Goal: Task Accomplishment & Management: Complete application form

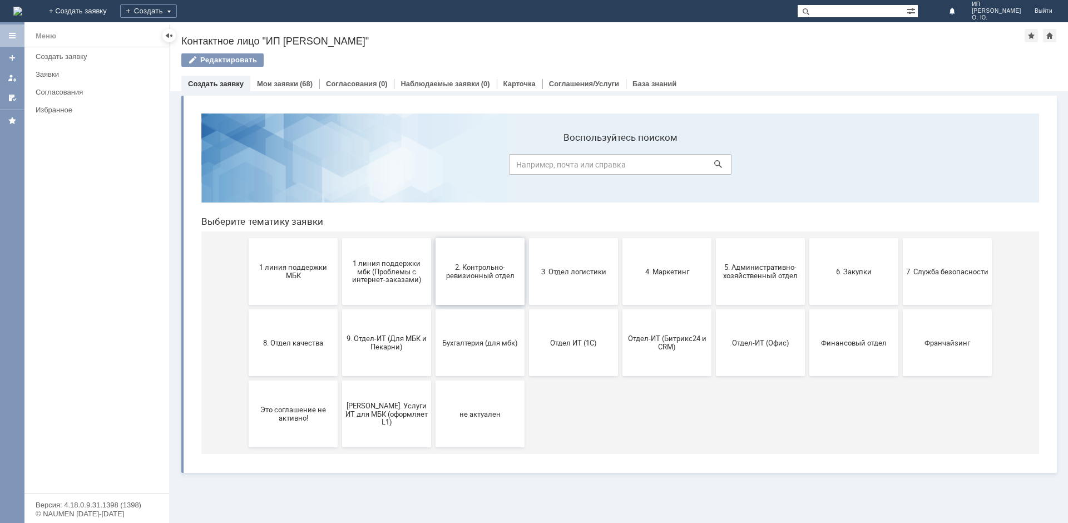
click at [486, 273] on span "2. Контрольно-ревизионный отдел" at bounding box center [480, 271] width 82 height 17
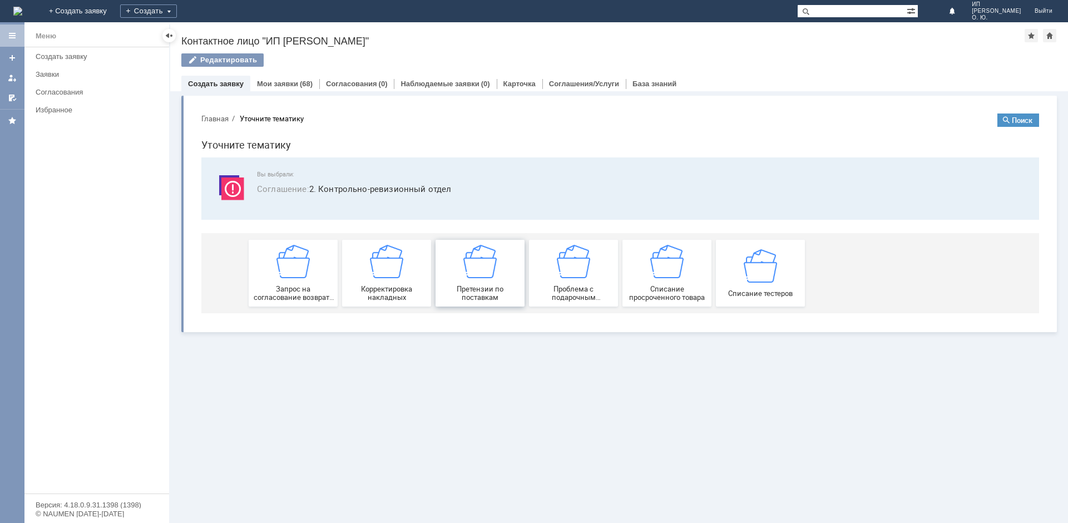
click at [466, 279] on div "Претензии по поставкам" at bounding box center [480, 273] width 82 height 57
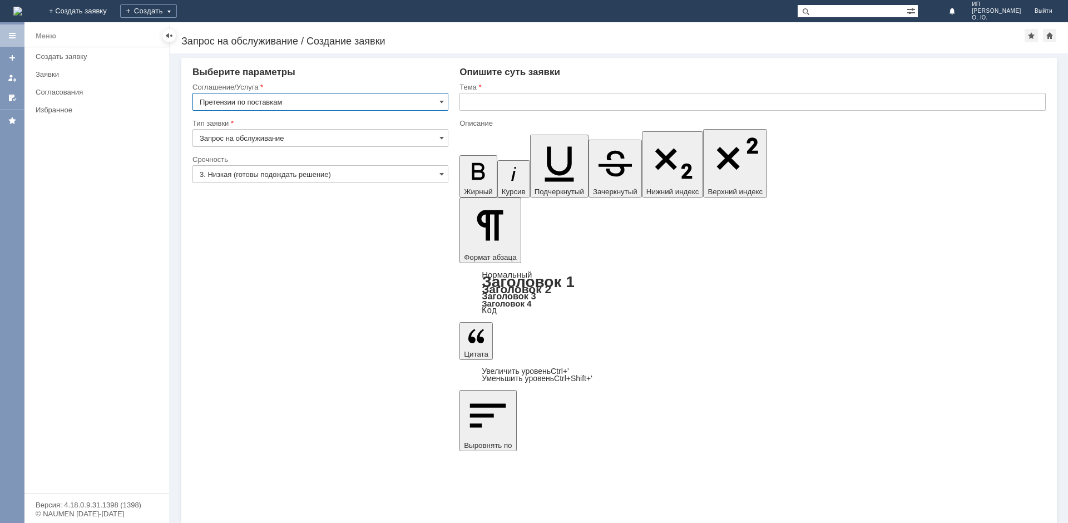
click at [437, 136] on input "Запрос на обслуживание" at bounding box center [321, 138] width 256 height 18
click at [315, 179] on span "Запрос на обслуживание" at bounding box center [321, 177] width 242 height 9
type input "Запрос на обслуживание"
click at [445, 171] on input "3. Низкая (готовы подождать решение)" at bounding box center [321, 174] width 256 height 18
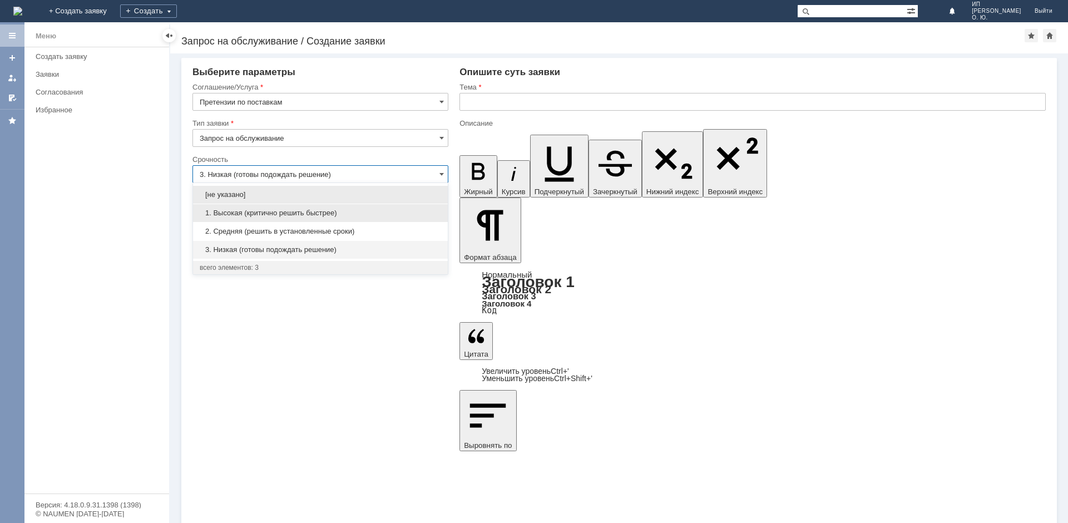
click at [277, 214] on span "1. Высокая (критично решить быстрее)" at bounding box center [321, 213] width 242 height 9
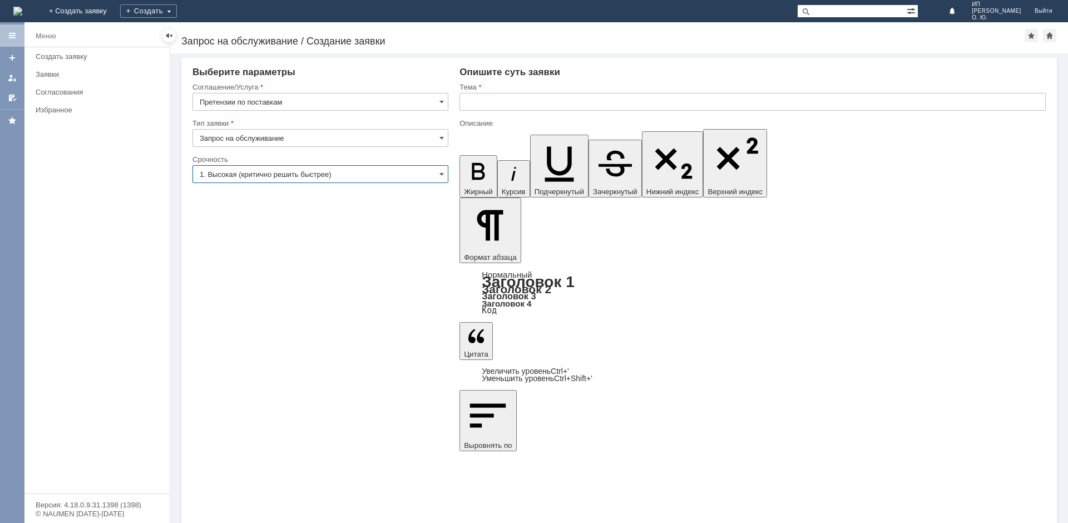
type input "1. Высокая (критично решить быстрее)"
click at [530, 100] on input "text" at bounding box center [753, 102] width 587 height 18
type input "V"
type input "МБК [GEOGRAPHIC_DATA] 1"
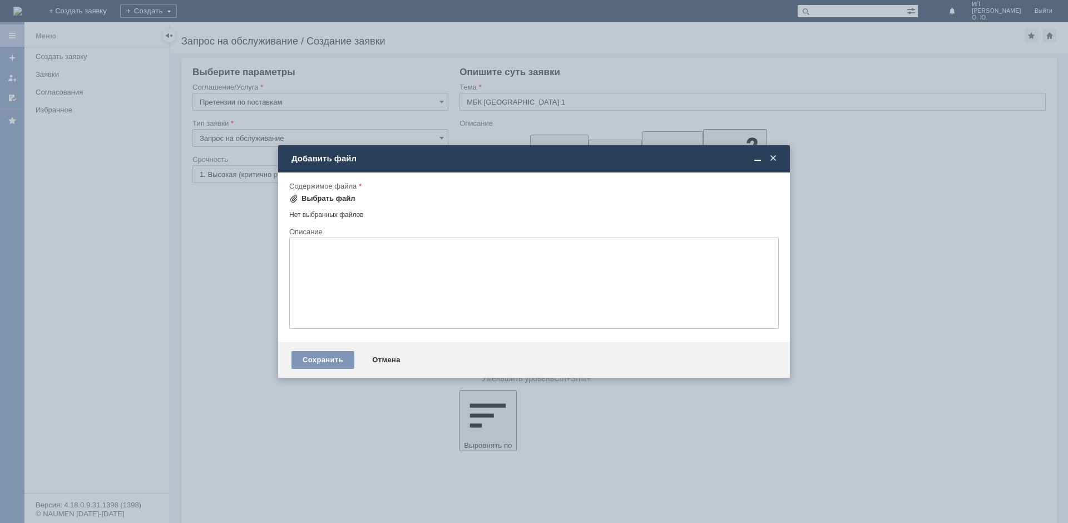
click at [318, 198] on div "Выбрать файл" at bounding box center [329, 198] width 54 height 9
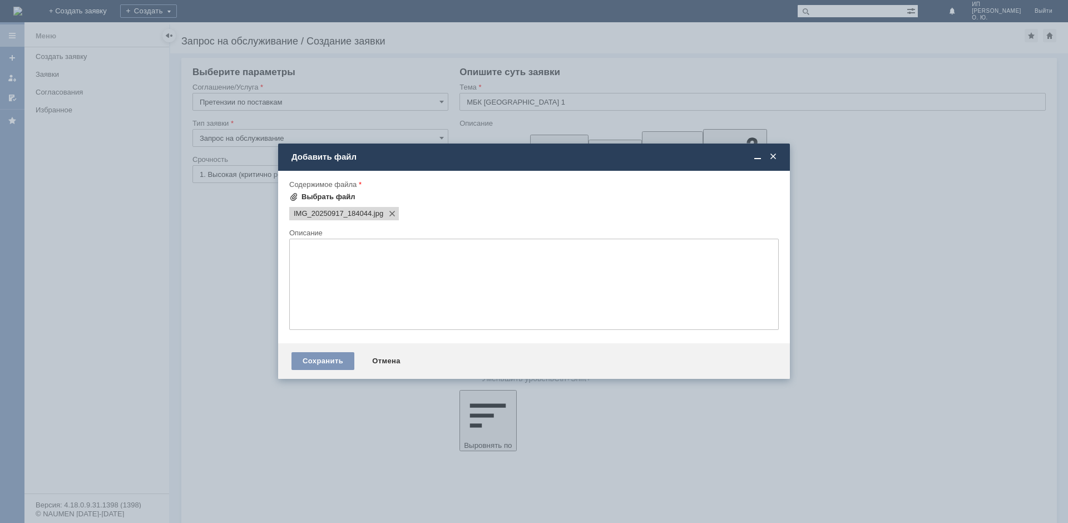
click at [296, 193] on span at bounding box center [293, 197] width 9 height 9
click at [295, 196] on span at bounding box center [293, 197] width 9 height 9
click at [292, 197] on span at bounding box center [293, 197] width 9 height 9
click at [296, 195] on span at bounding box center [293, 197] width 9 height 9
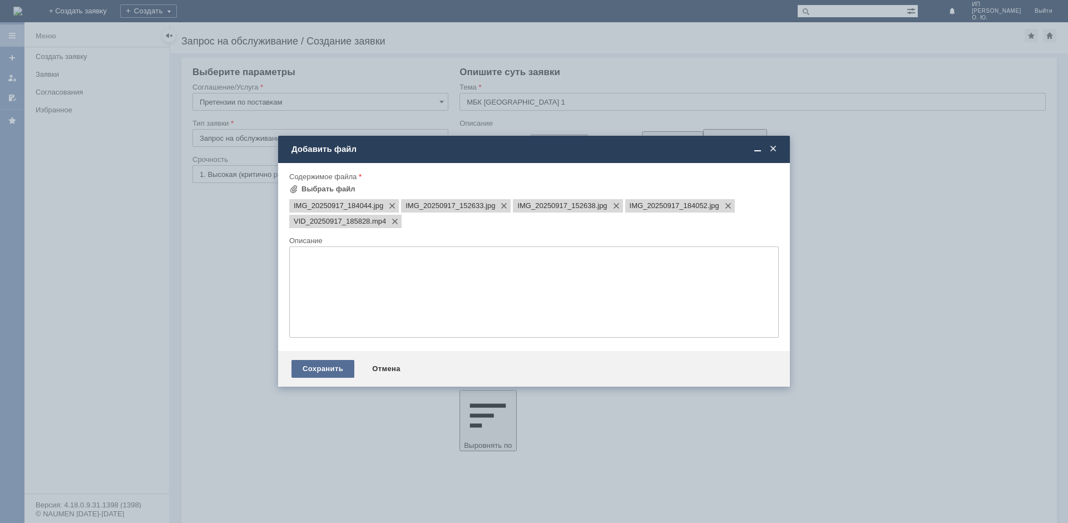
click at [327, 366] on div "Сохранить" at bounding box center [323, 369] width 63 height 18
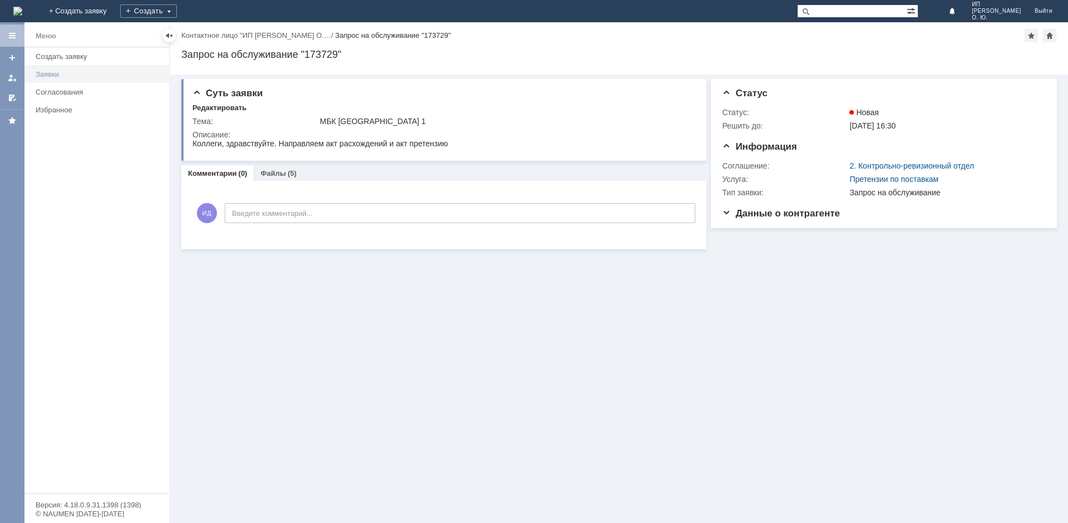
click at [58, 71] on div "Заявки" at bounding box center [99, 74] width 127 height 8
